Goal: Information Seeking & Learning: Find specific fact

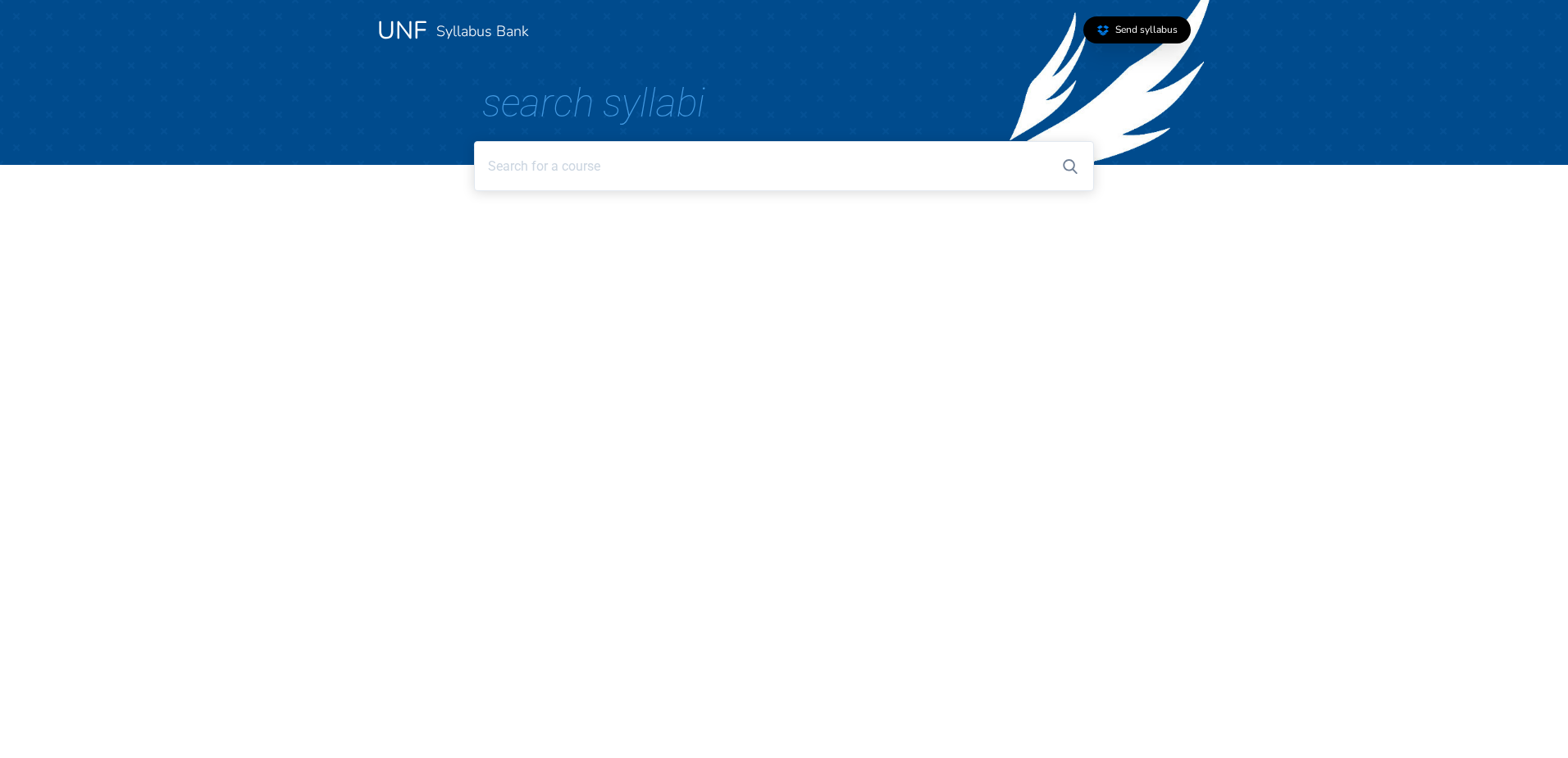
click at [609, 166] on input at bounding box center [783, 165] width 619 height 50
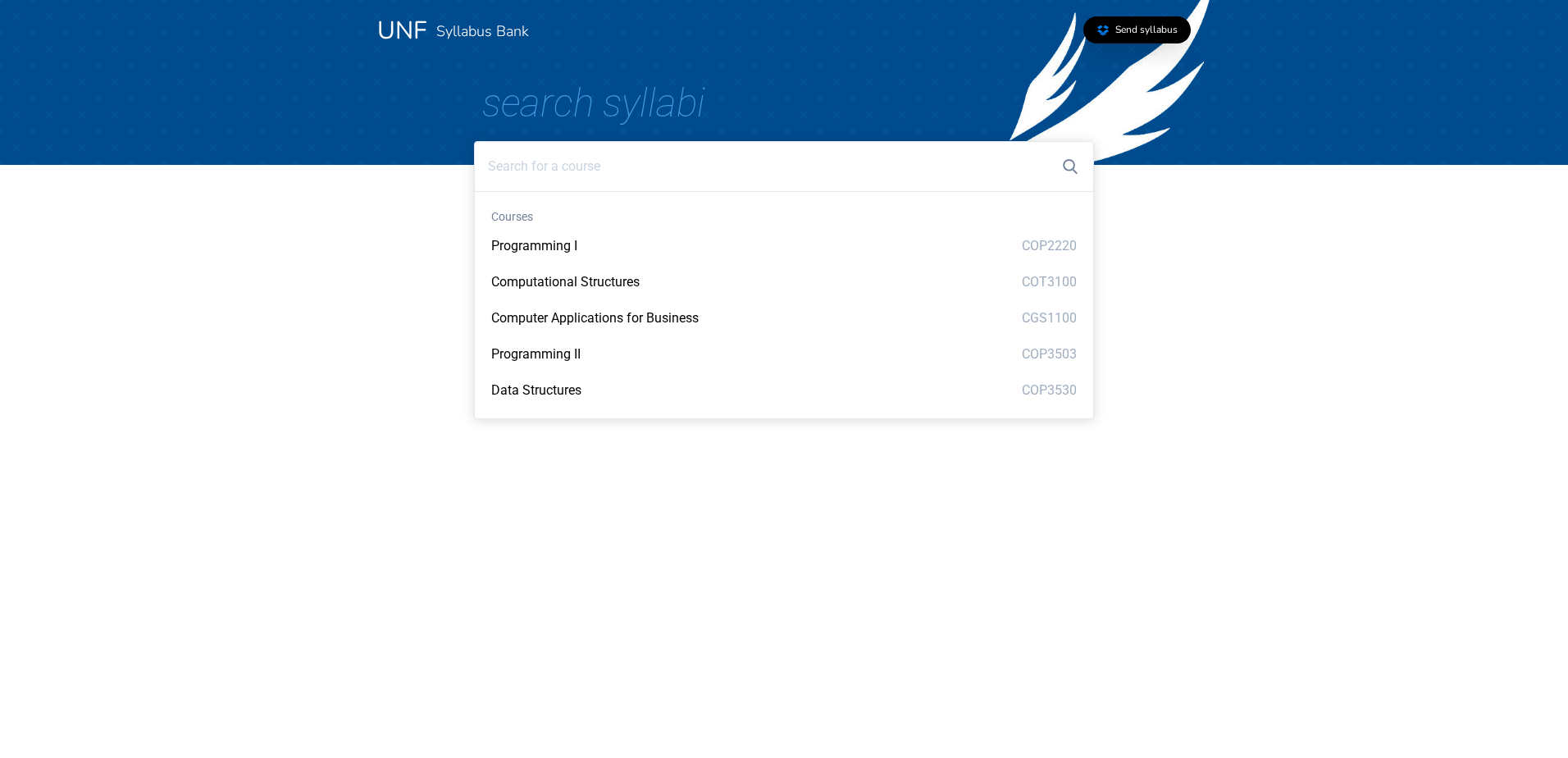
paste input "ENC 1143: Rhetoric and Narrative"
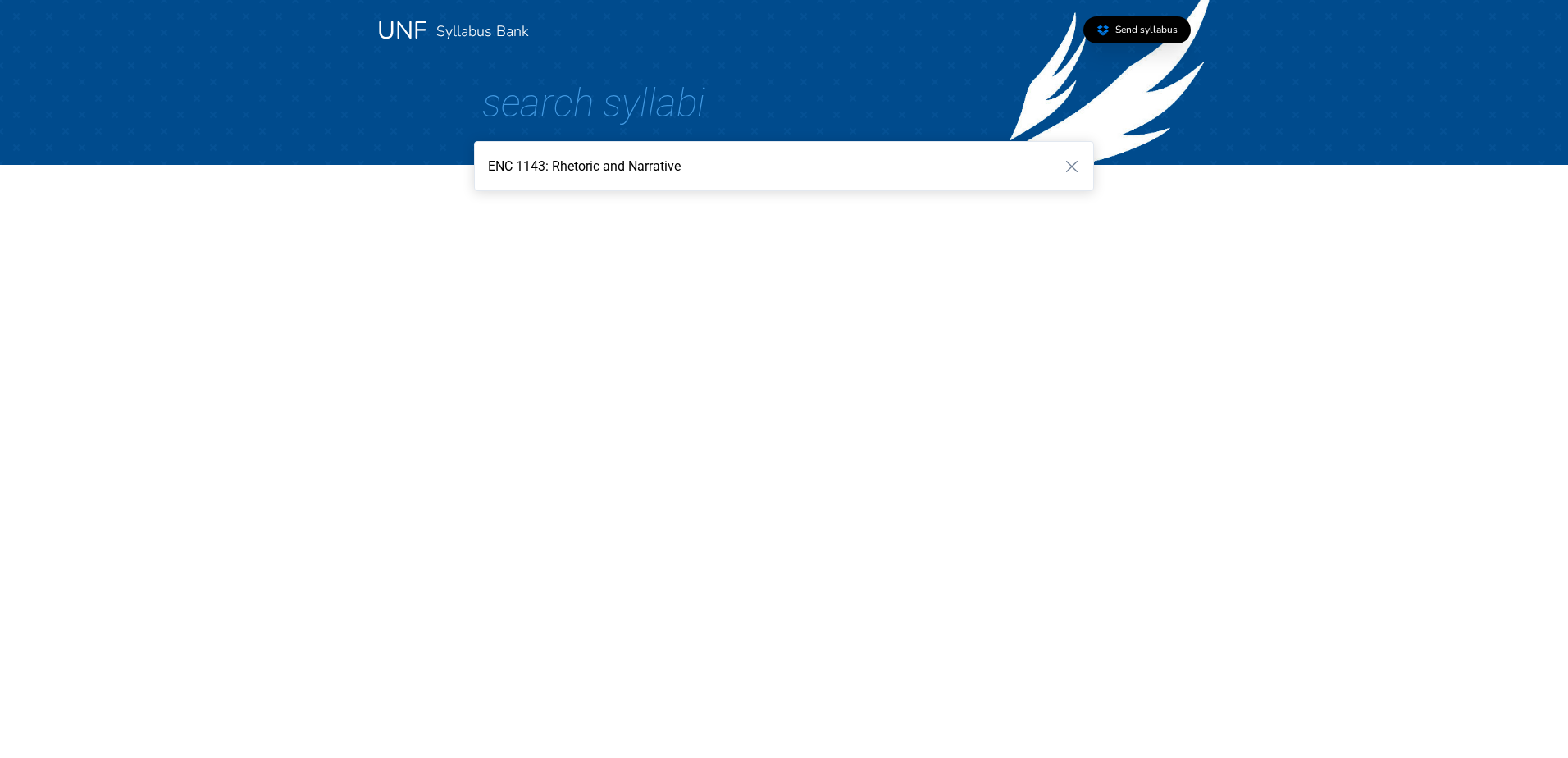
drag, startPoint x: 696, startPoint y: 173, endPoint x: 485, endPoint y: 173, distance: 211.0
click at [485, 173] on input "ENC 1143: Rhetoric and Narrative" at bounding box center [783, 165] width 619 height 50
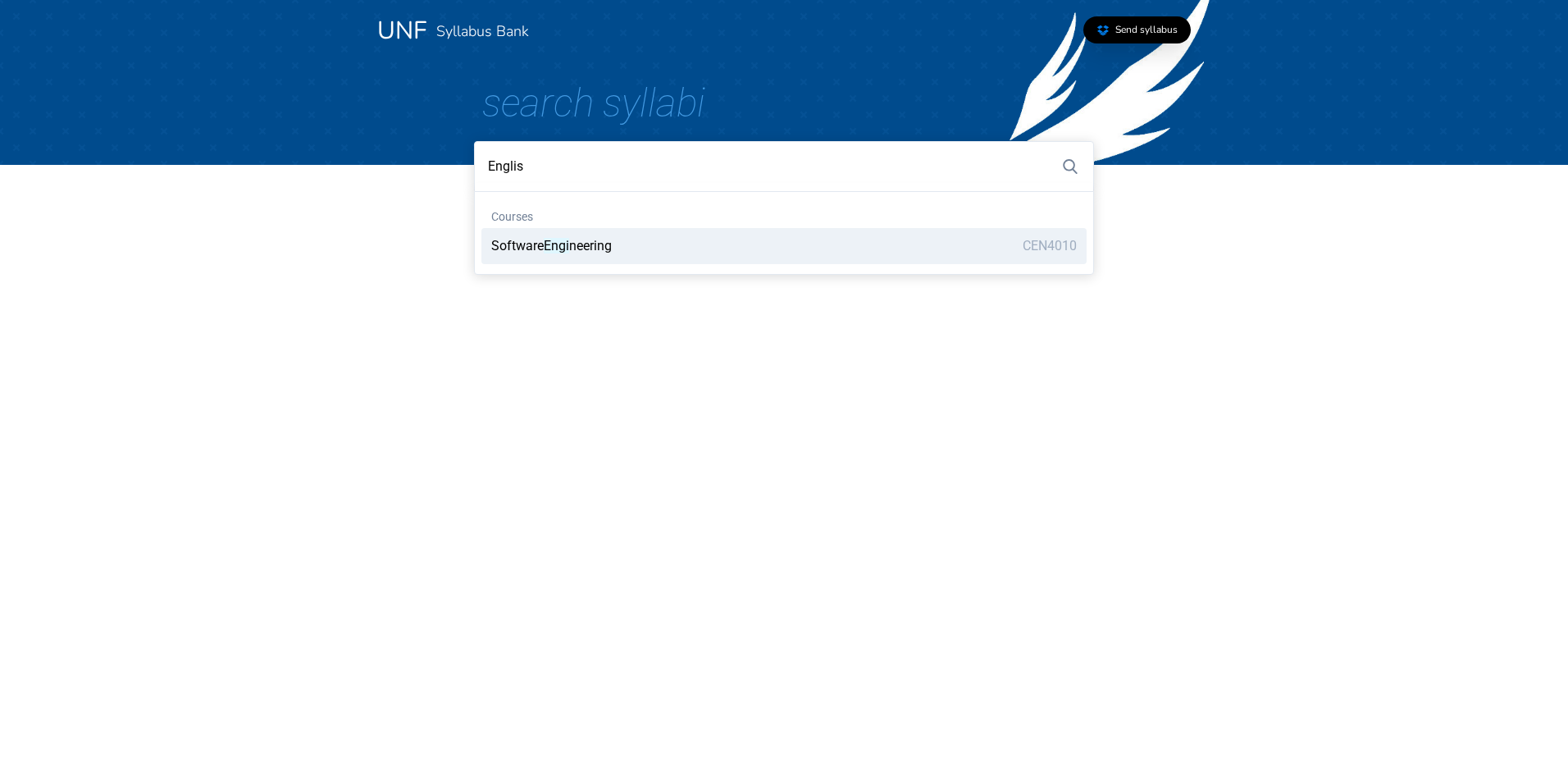
type input "English"
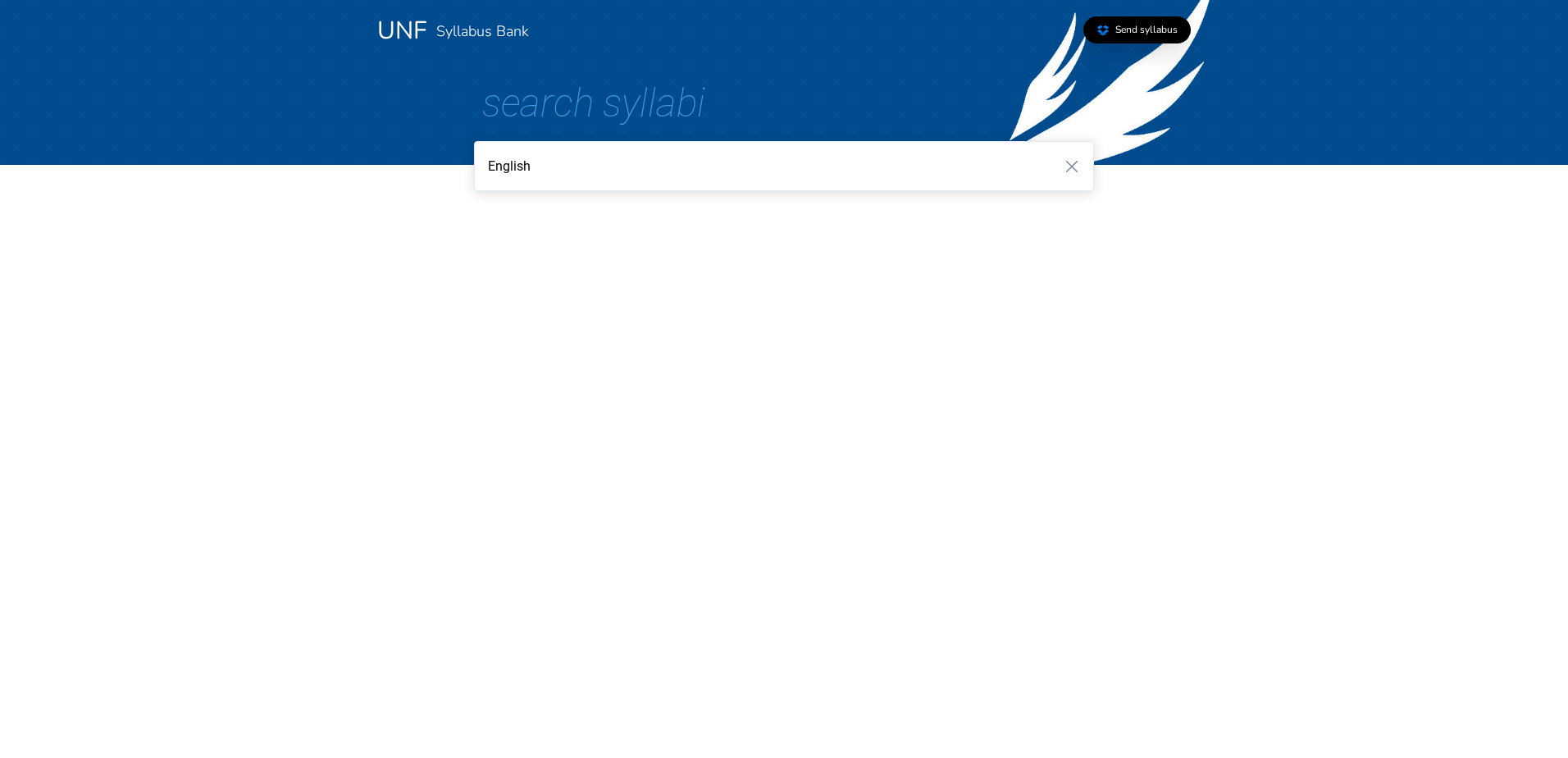
click at [511, 172] on input "English" at bounding box center [783, 165] width 619 height 50
click at [526, 173] on input "English" at bounding box center [783, 165] width 619 height 50
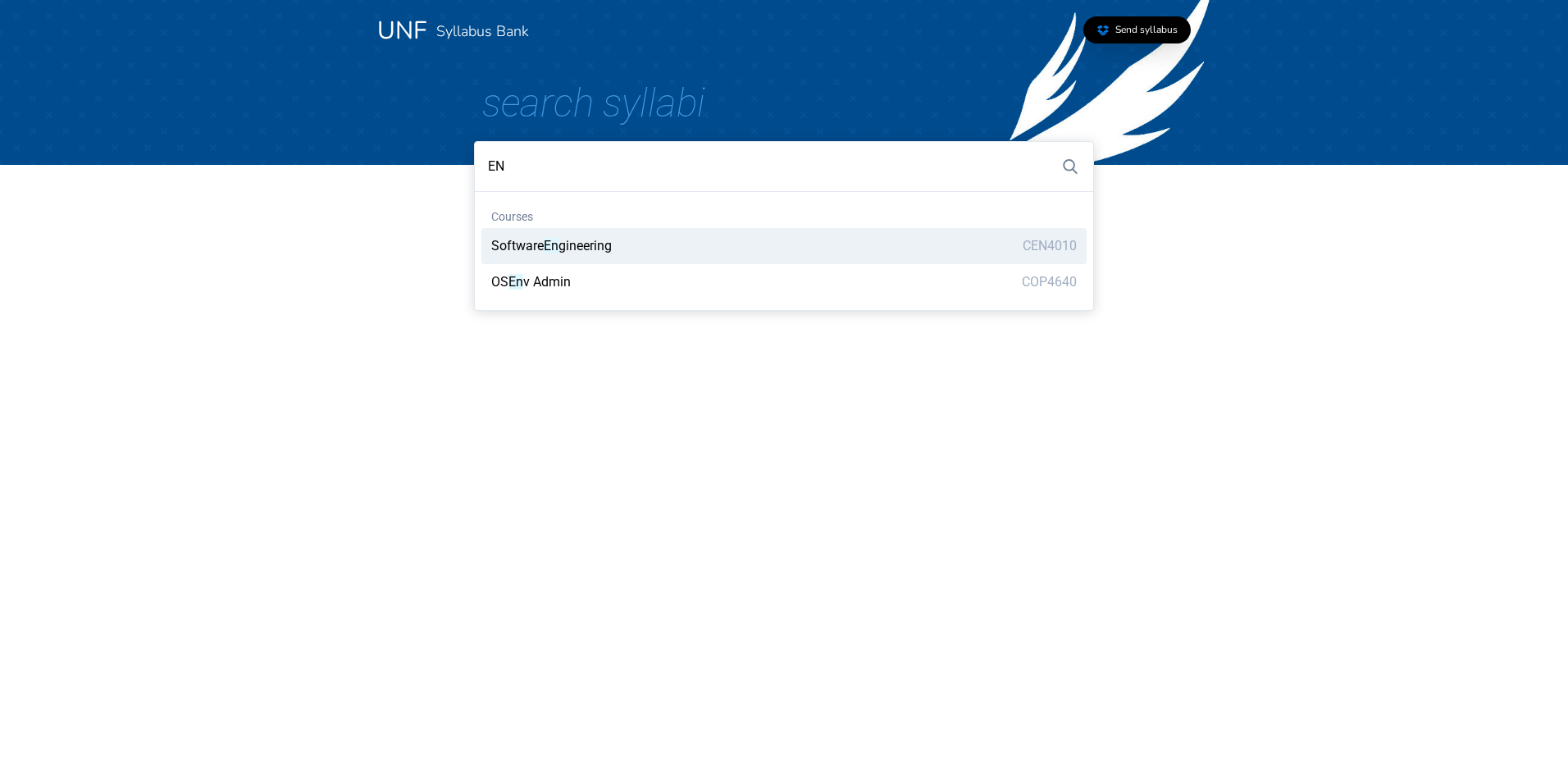
type input "E"
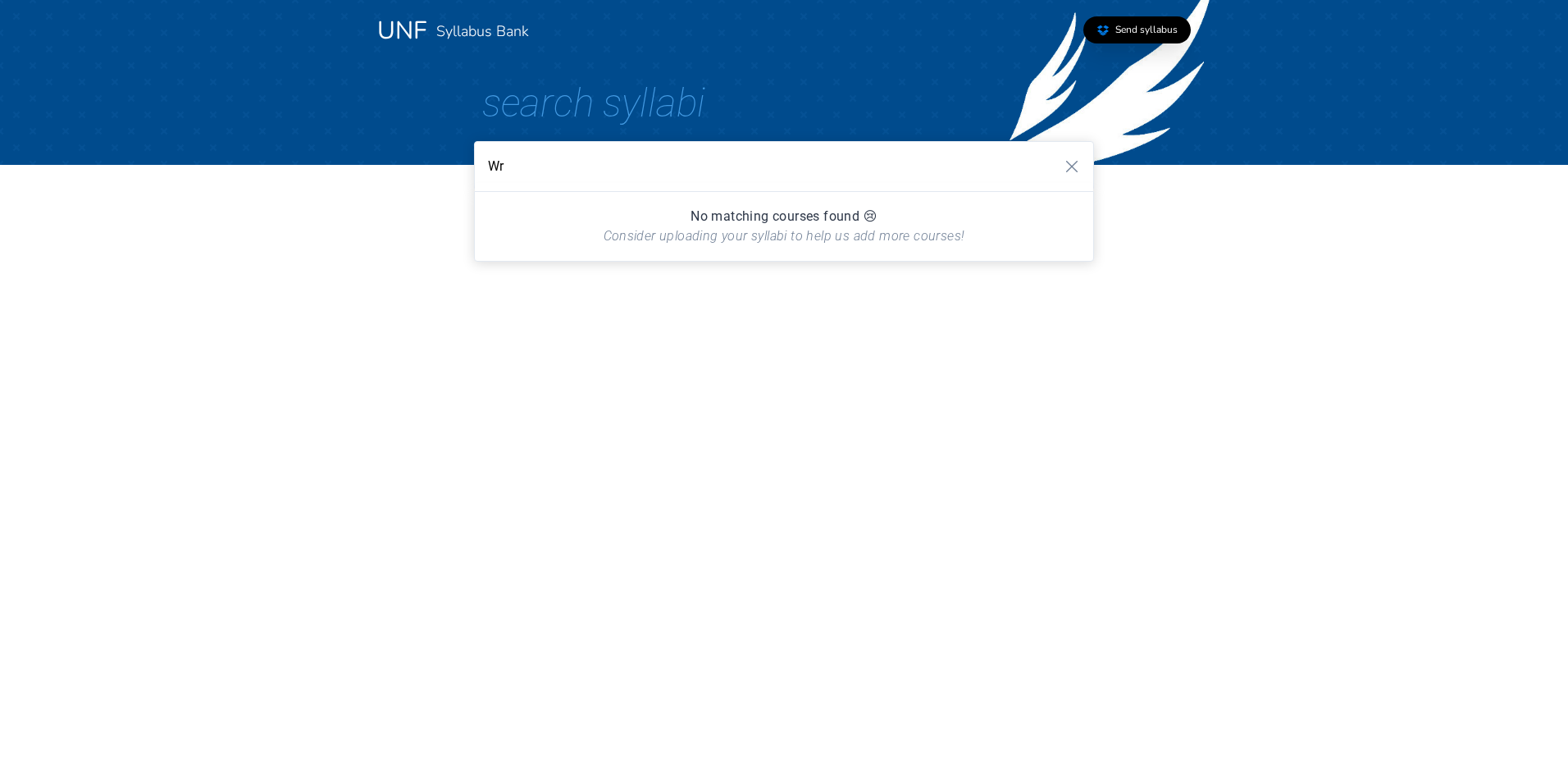
type input "W"
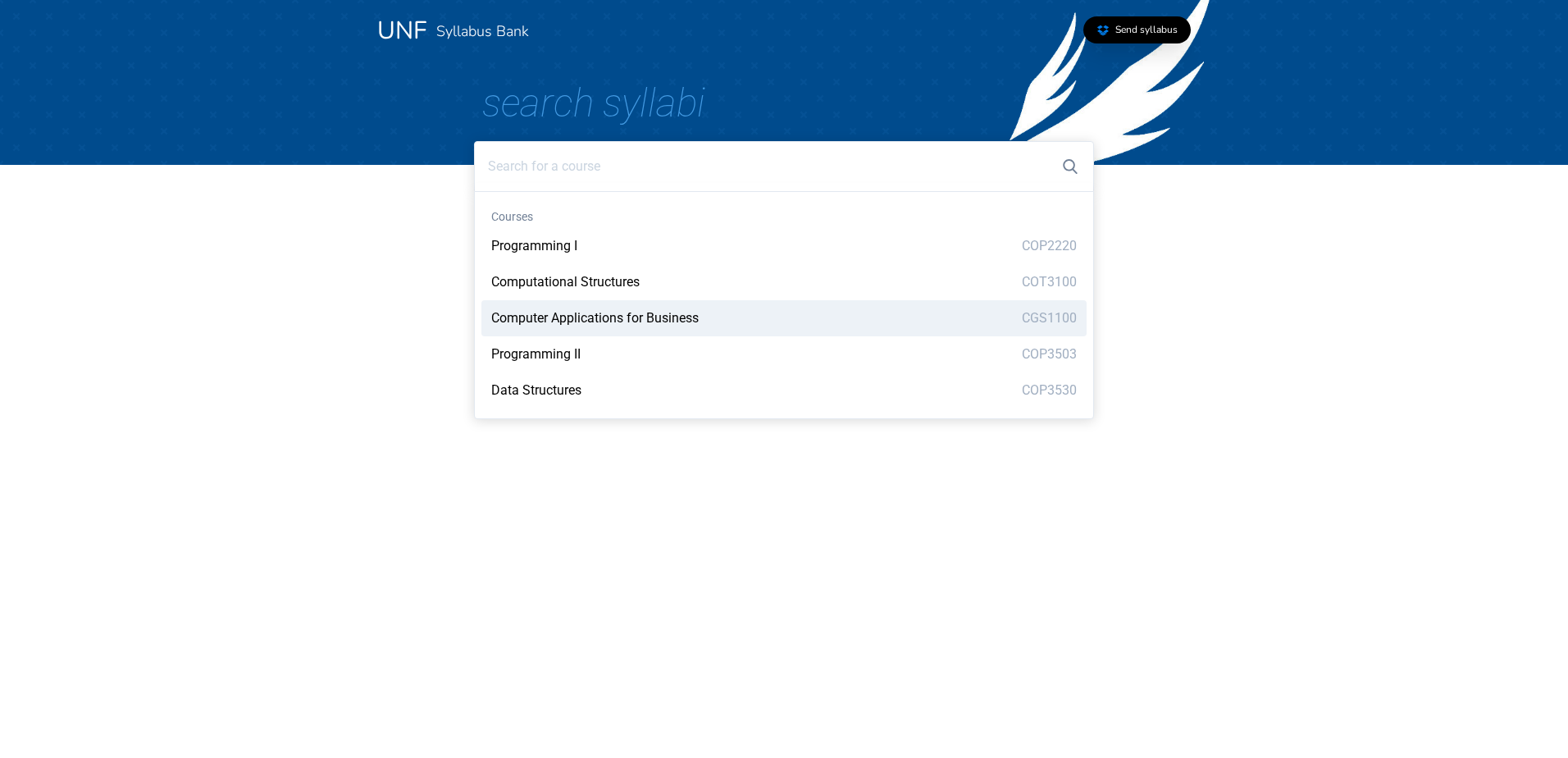
click at [604, 321] on span "Computer Applications for Business" at bounding box center [595, 317] width 207 height 15
type input "Computer Applications for Business"
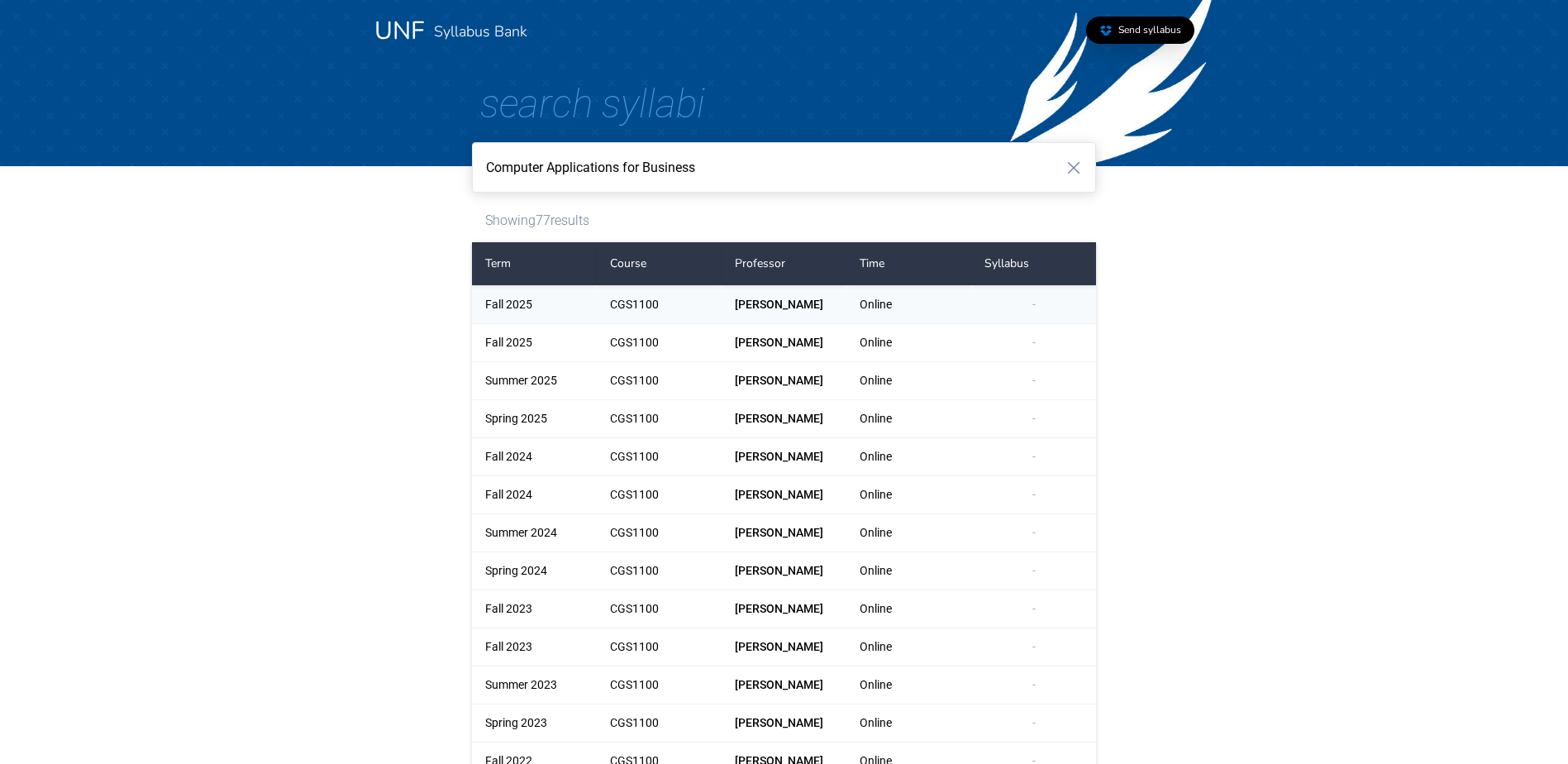
click at [534, 305] on div "Fall 2025" at bounding box center [534, 304] width 125 height 38
click at [554, 306] on div "Fall 2025" at bounding box center [534, 304] width 125 height 38
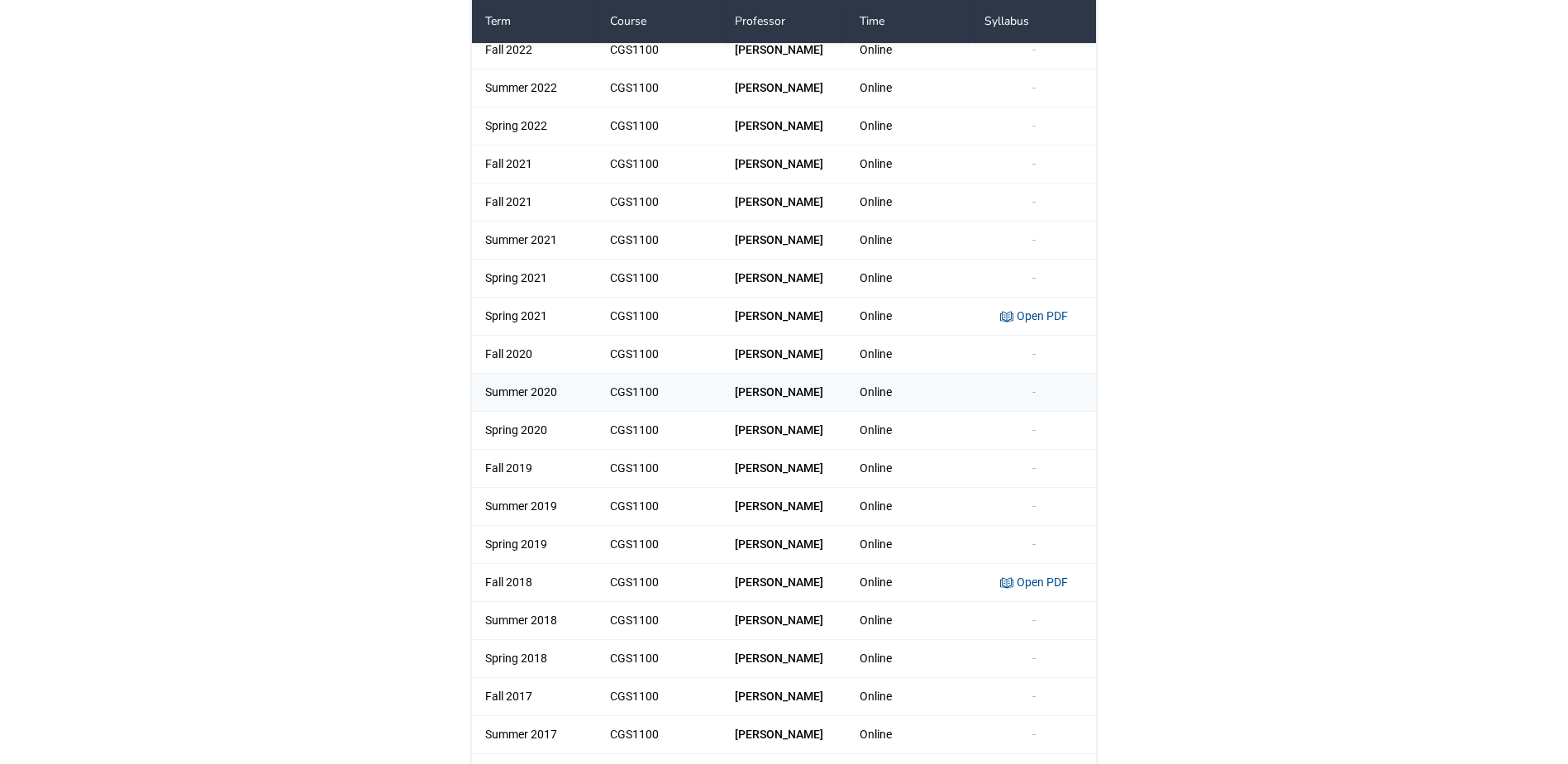
scroll to position [744, 0]
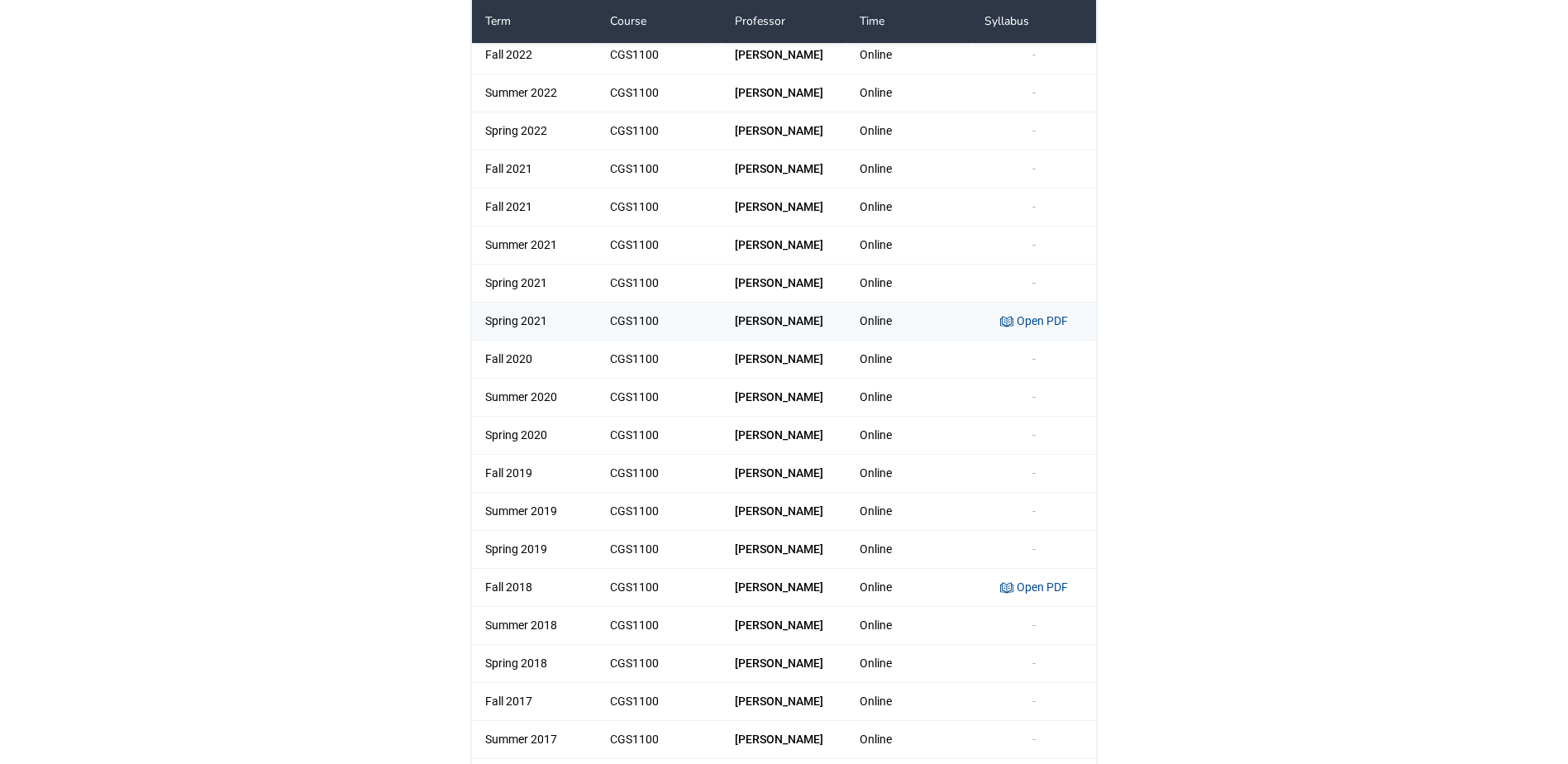
click at [1022, 322] on link "Open PDF" at bounding box center [1034, 321] width 68 height 13
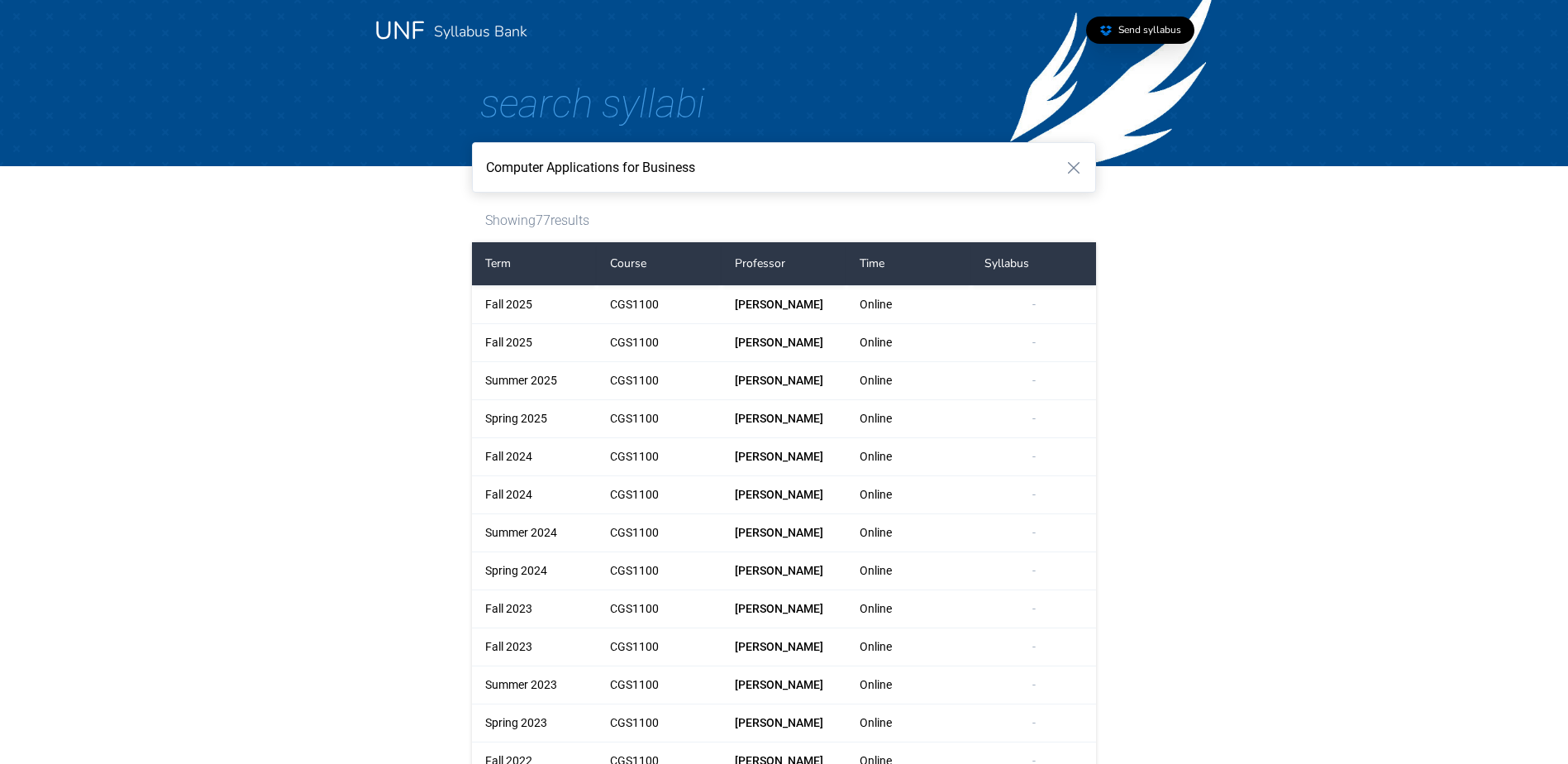
drag, startPoint x: 329, startPoint y: 175, endPoint x: 316, endPoint y: 178, distance: 13.3
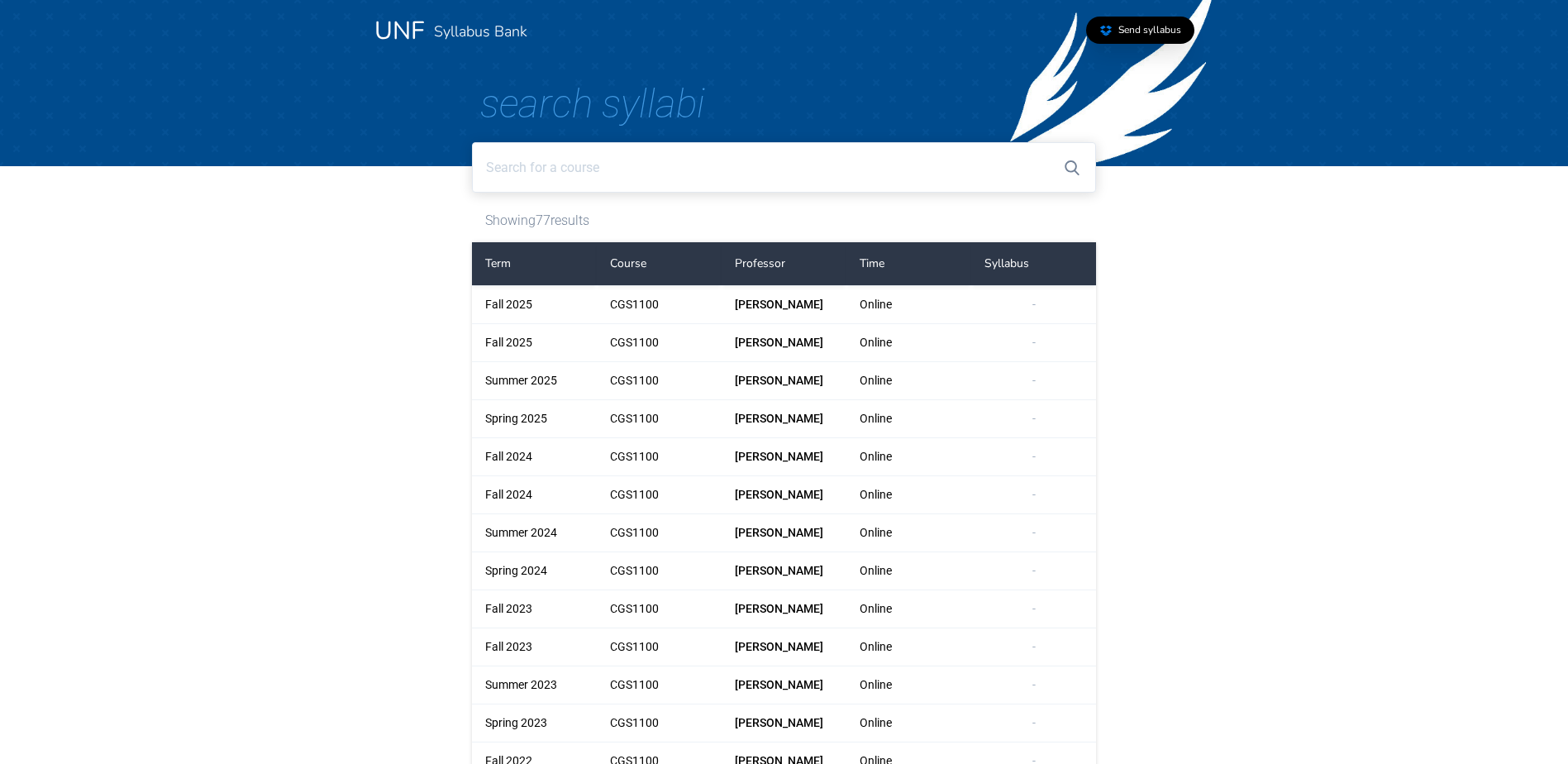
click at [562, 165] on input at bounding box center [783, 167] width 624 height 50
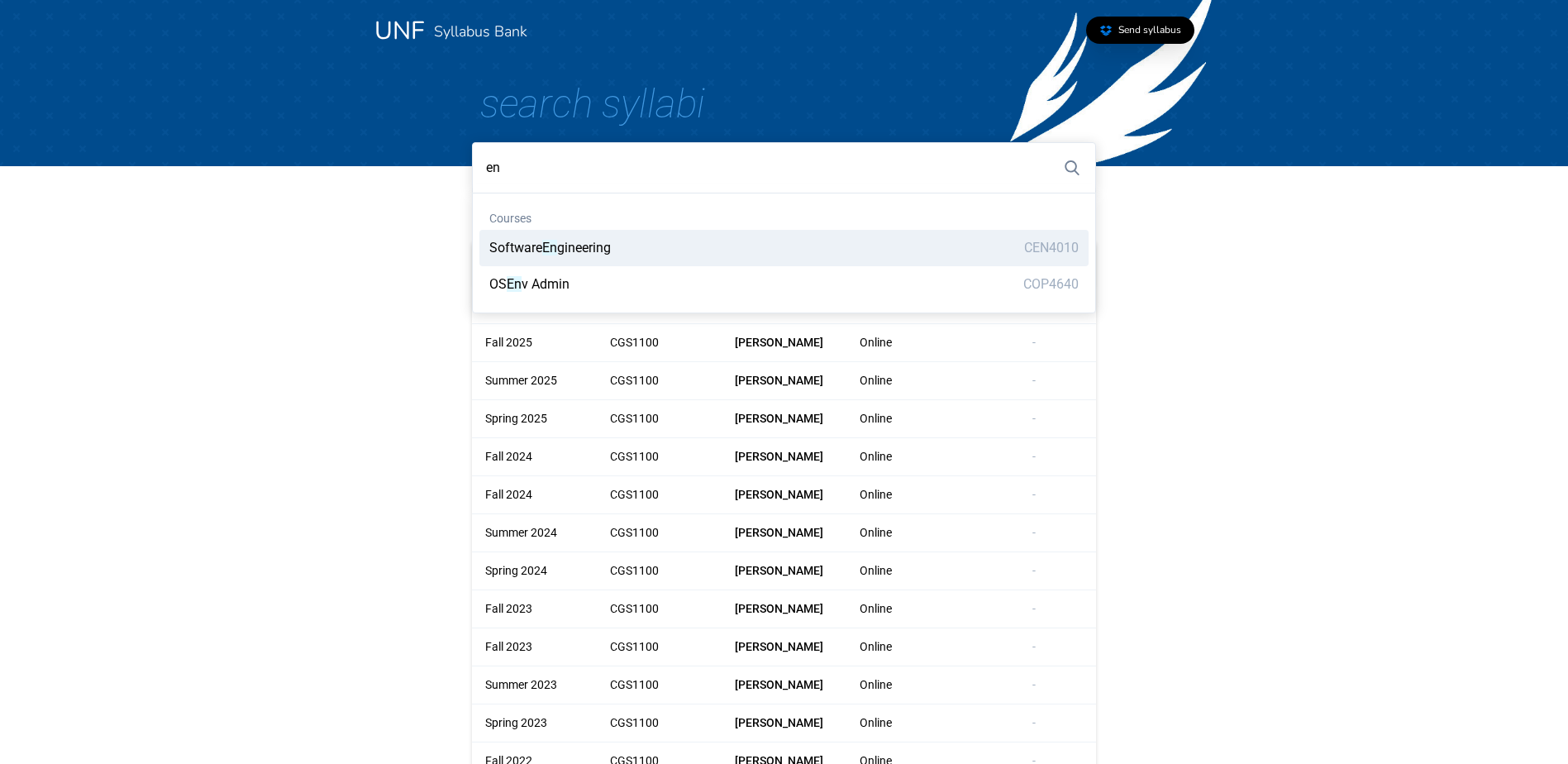
type input "e"
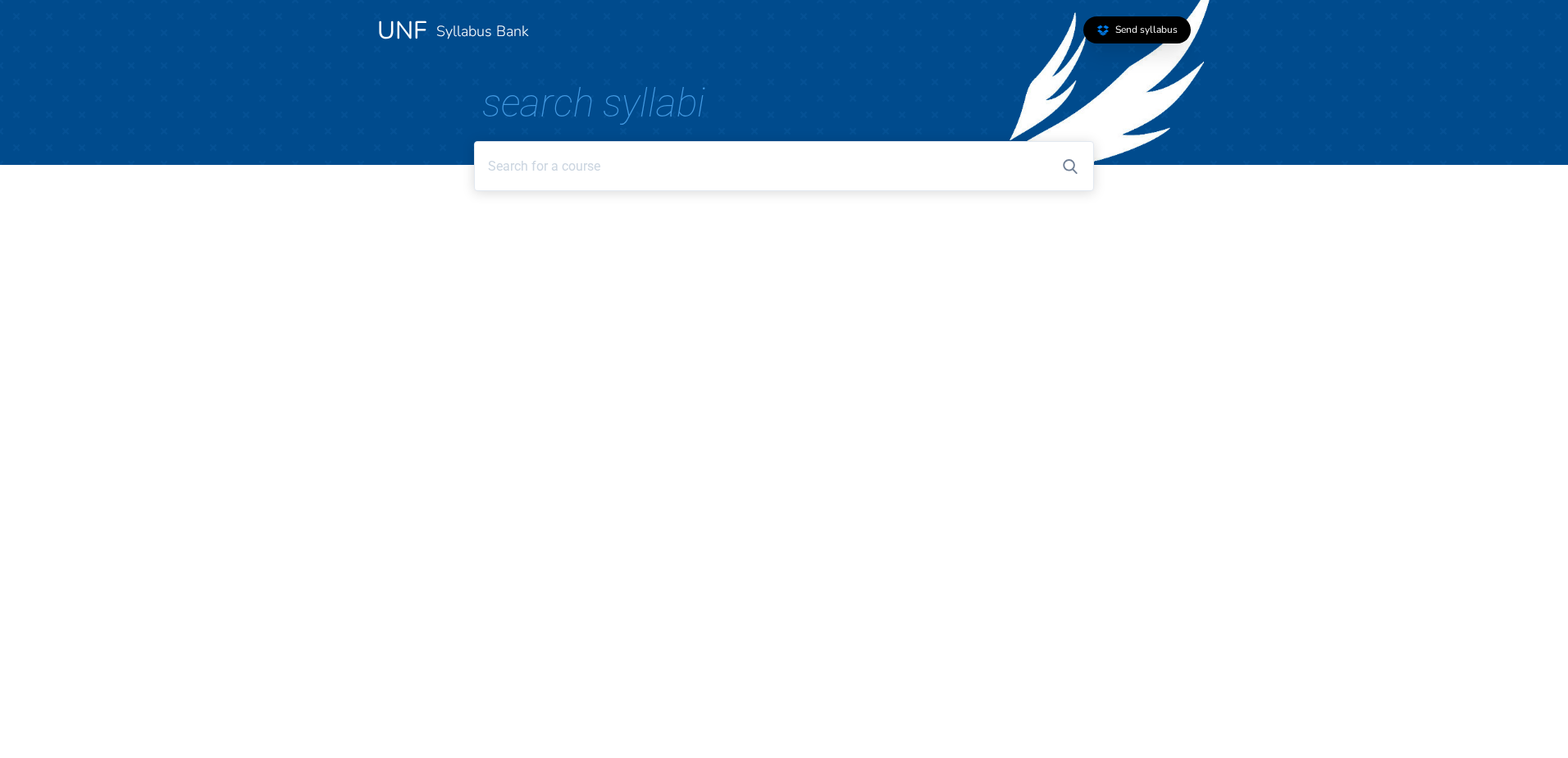
click at [734, 175] on input at bounding box center [783, 165] width 619 height 50
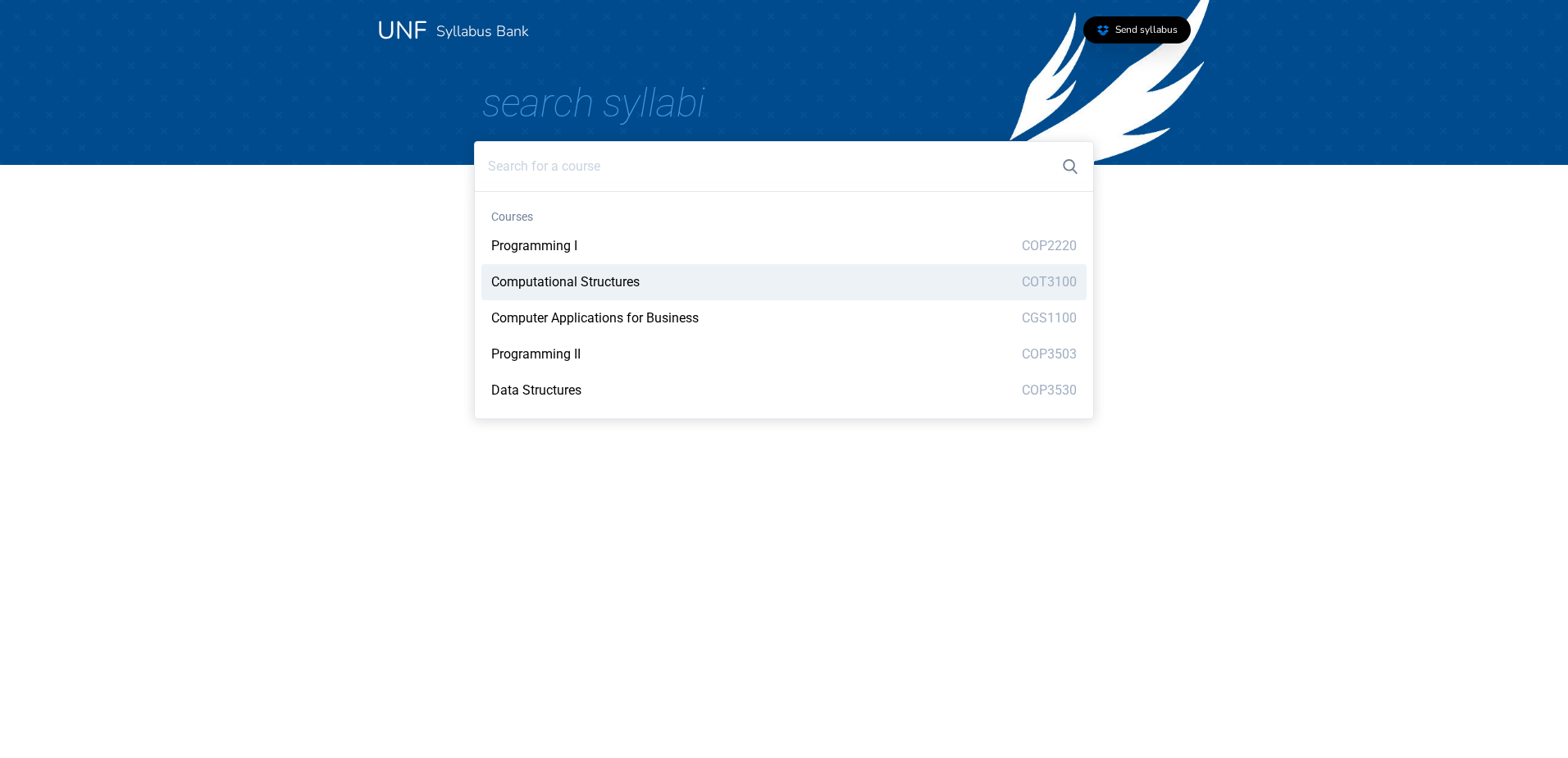
click at [371, 198] on html "UNF Syllabus Bank Send syllabus Search Syllabi Courses Programming I COP2220 Co…" at bounding box center [784, 99] width 1568 height 198
